Goal: Transaction & Acquisition: Purchase product/service

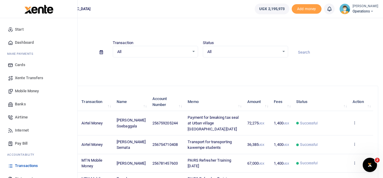
click at [29, 91] on span "Mobile Money" at bounding box center [27, 91] width 24 height 6
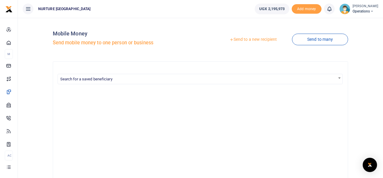
click at [254, 39] on link "Send to a new recipient" at bounding box center [253, 39] width 78 height 11
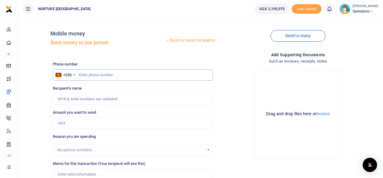
click at [109, 74] on input "text" at bounding box center [133, 74] width 160 height 11
click at [102, 77] on input "text" at bounding box center [133, 74] width 160 height 11
paste input "743555353"
type input "743555353"
click at [235, 80] on div "Drop your files here Drag and drop files here or browse Powered by Uppy" at bounding box center [297, 114] width 160 height 99
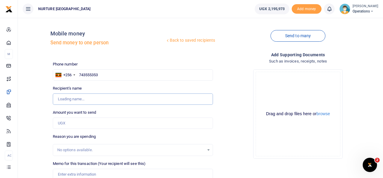
click at [88, 99] on input "Recipient's name" at bounding box center [133, 99] width 160 height 11
type input "Charles Nsubuga"
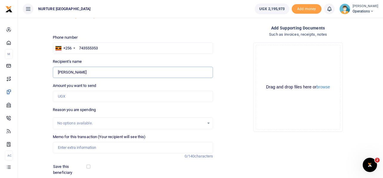
scroll to position [27, 0]
click at [90, 94] on input "Amount you want to send" at bounding box center [133, 95] width 160 height 11
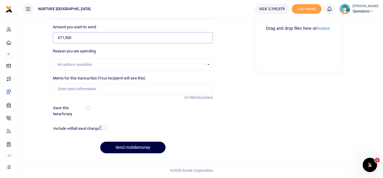
scroll to position [85, 0]
type input "671,500"
click at [112, 88] on input "Memo for this transaction (Your recipient will see this)" at bounding box center [133, 89] width 160 height 11
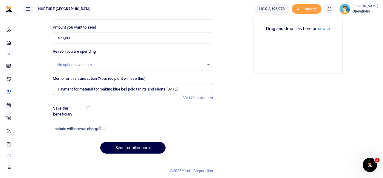
type input "Payment for material for making blue bell polo tshirts and shorts September 2025"
click at [101, 128] on input "checkbox" at bounding box center [102, 128] width 8 height 4
checkbox input "true"
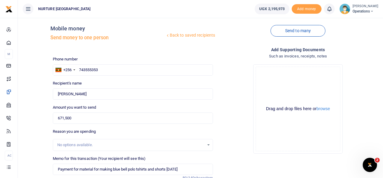
scroll to position [102, 0]
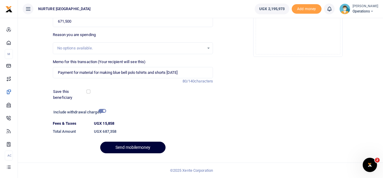
click at [122, 146] on button "Send mobilemoney" at bounding box center [132, 148] width 65 height 12
